Goal: Navigation & Orientation: Find specific page/section

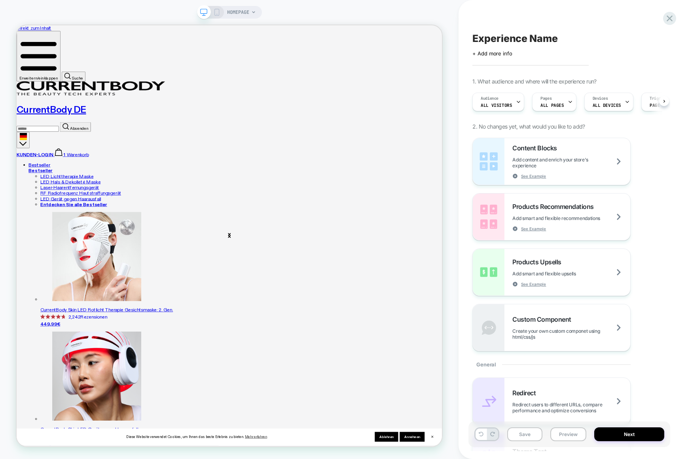
scroll to position [0, 0]
click at [665, 19] on icon at bounding box center [670, 18] width 11 height 11
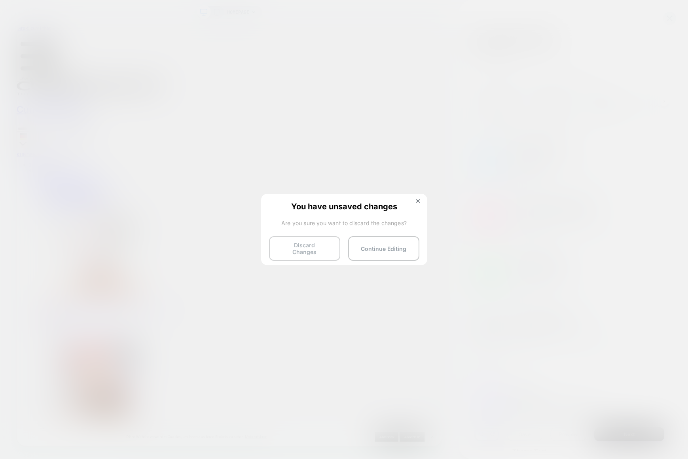
click at [328, 245] on button "Discard Changes" at bounding box center [304, 248] width 71 height 25
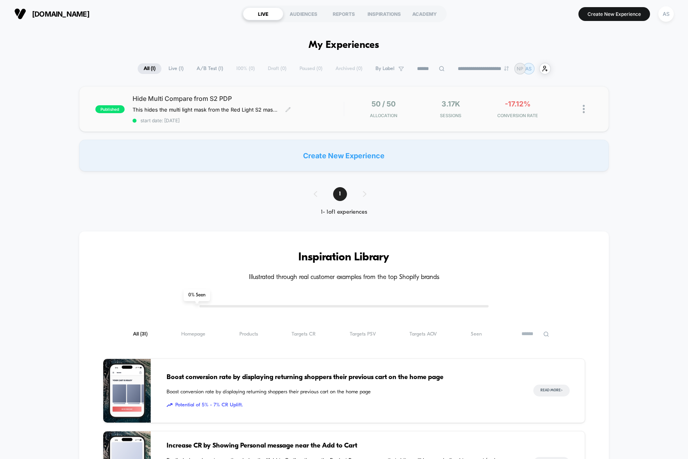
click at [263, 102] on span "Hide Multi Compare from S2 PDP" at bounding box center [238, 99] width 211 height 8
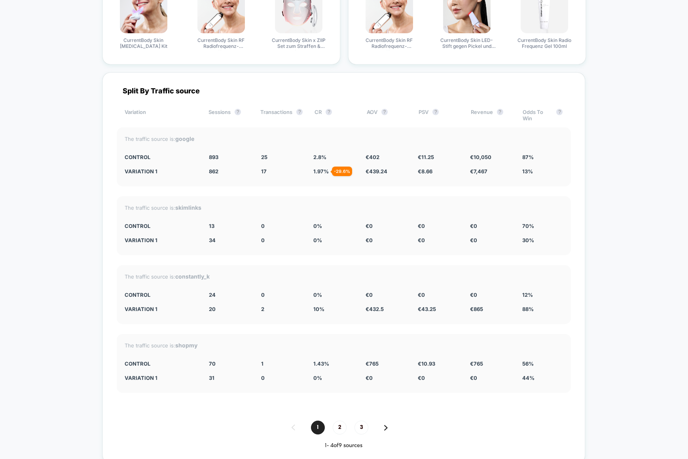
scroll to position [1825, 0]
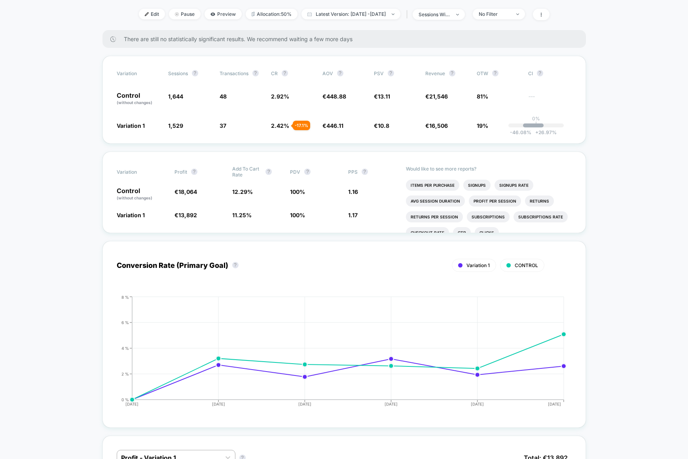
scroll to position [0, 0]
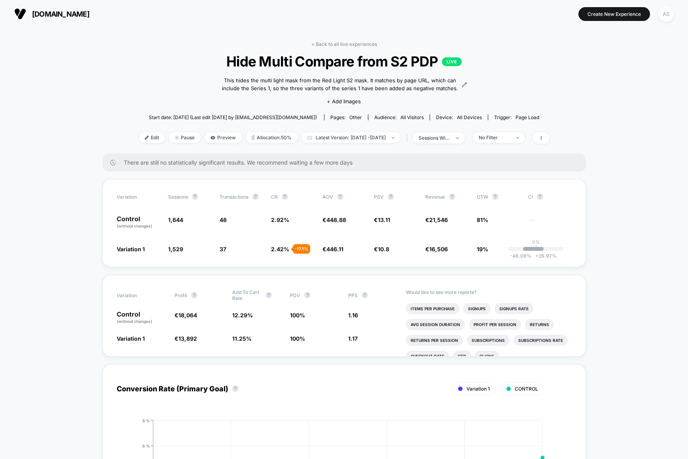
click at [665, 15] on div "AS" at bounding box center [666, 13] width 15 height 15
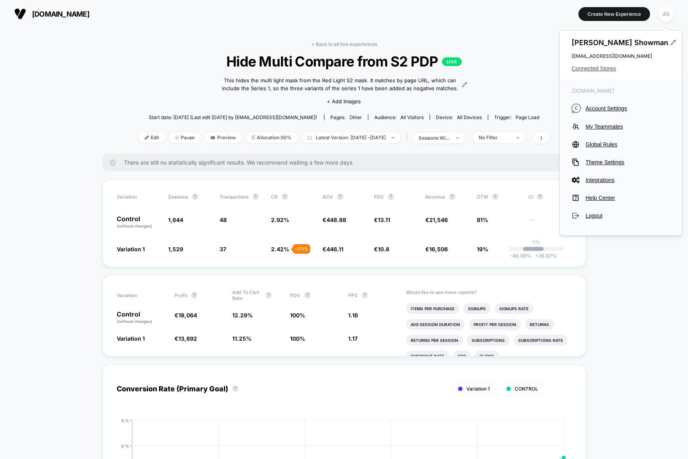
click at [603, 66] on span "Connected Stores" at bounding box center [621, 68] width 99 height 6
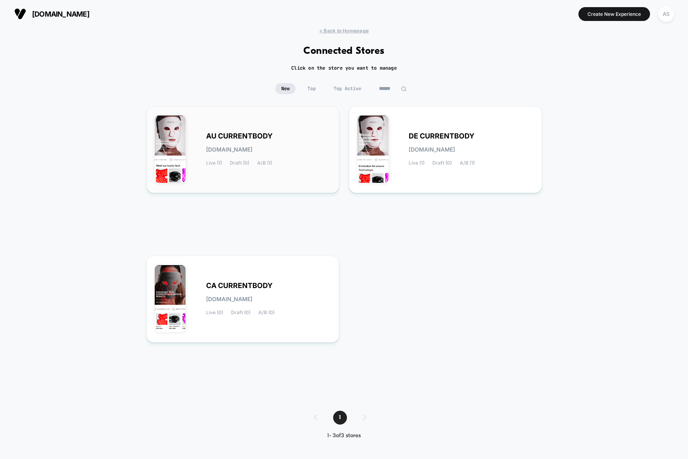
click at [287, 145] on div "AU CURRENTBODY [DOMAIN_NAME] Live (1) Draft (0) A/B (1)" at bounding box center [268, 149] width 125 height 32
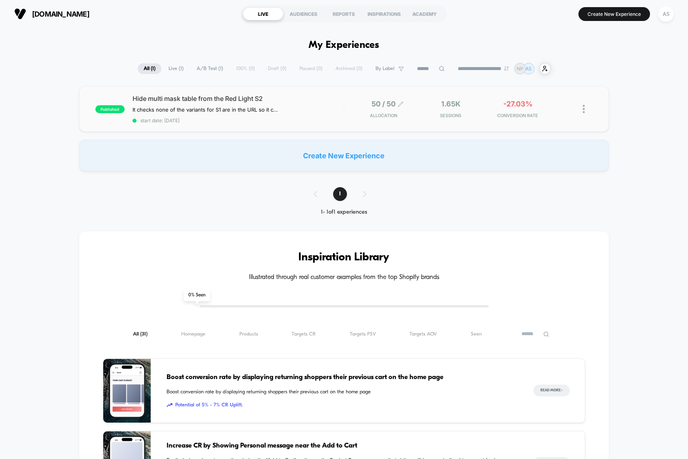
click at [382, 106] on span "50 / 50" at bounding box center [384, 104] width 24 height 8
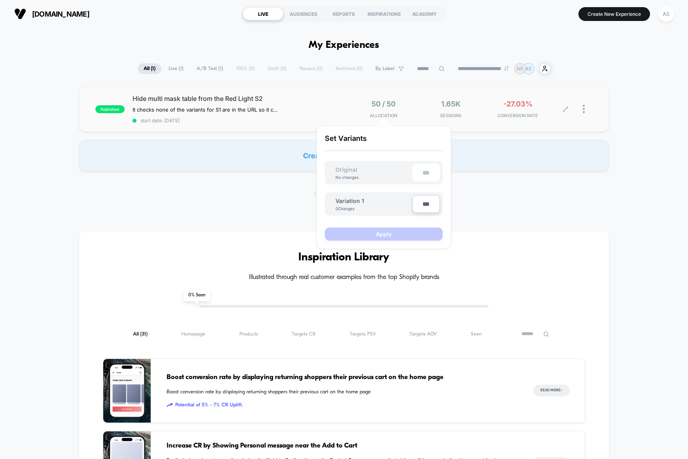
click at [434, 106] on div "1.65k Sessions" at bounding box center [451, 109] width 63 height 19
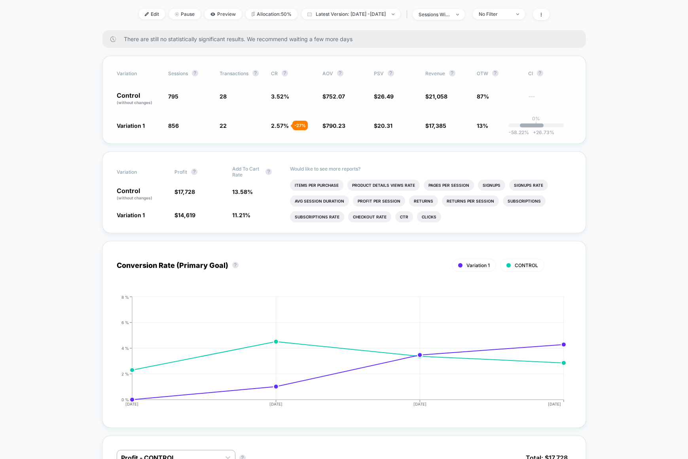
scroll to position [75, 0]
